Goal: Information Seeking & Learning: Understand process/instructions

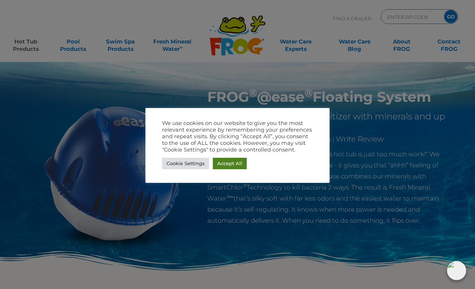
click at [225, 169] on link "Accept All" at bounding box center [230, 163] width 34 height 11
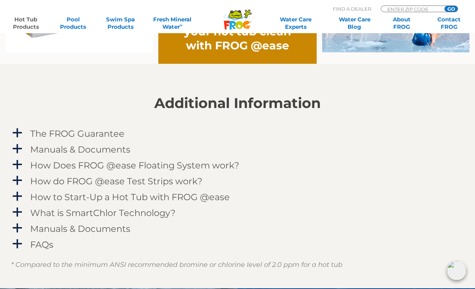
scroll to position [671, 0]
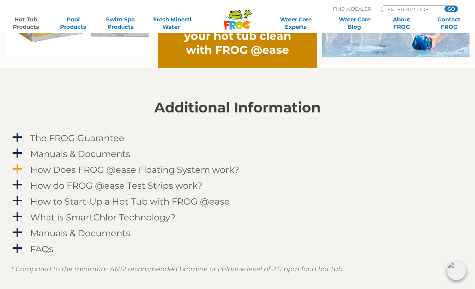
click at [58, 170] on h4 "How Does FROG @ease Floating System work?" at bounding box center [134, 170] width 209 height 10
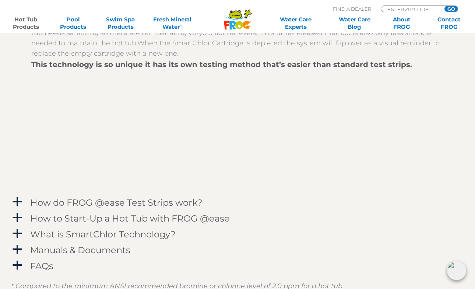
scroll to position [878, 0]
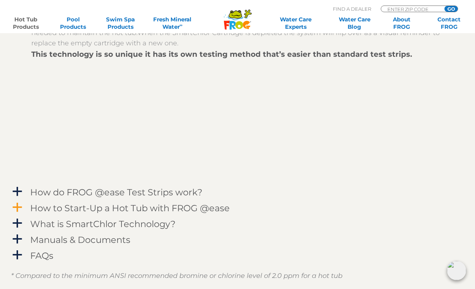
click at [173, 207] on h4 "How to Start-Up a Hot Tub with FROG @ease" at bounding box center [129, 208] width 199 height 10
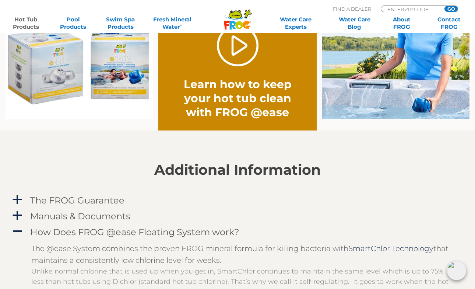
scroll to position [613, 0]
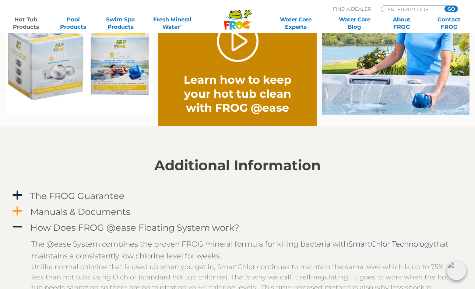
click at [106, 211] on h4 "Manuals & Documents" at bounding box center [80, 211] width 100 height 10
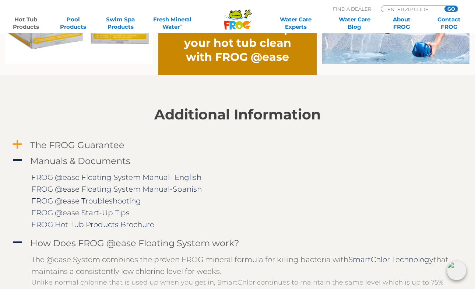
scroll to position [666, 0]
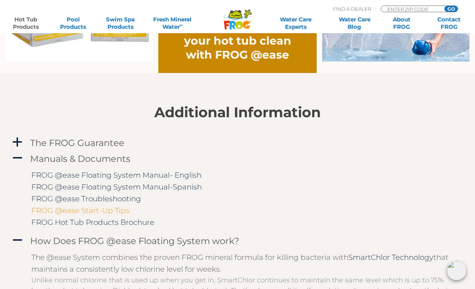
click at [95, 209] on link "FROG @ease Start-Up Tips" at bounding box center [80, 210] width 98 height 9
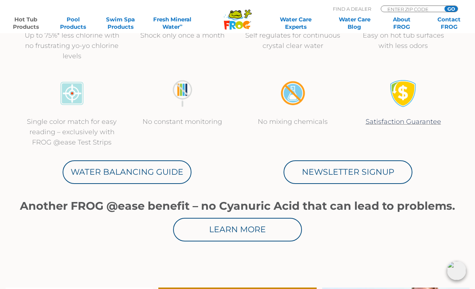
scroll to position [318, 0]
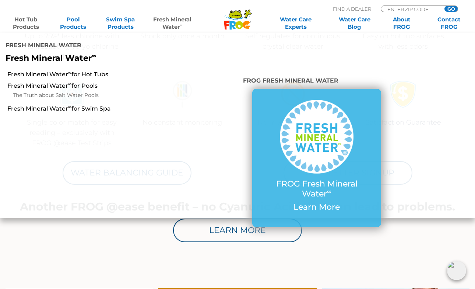
click at [236, 22] on icon ".st130{clip-path:url(#SVGID_2_);fill-rule:evenodd;clip-rule:evenodd;fill:#C3CC0…" at bounding box center [237, 19] width 28 height 21
